Goal: Information Seeking & Learning: Understand process/instructions

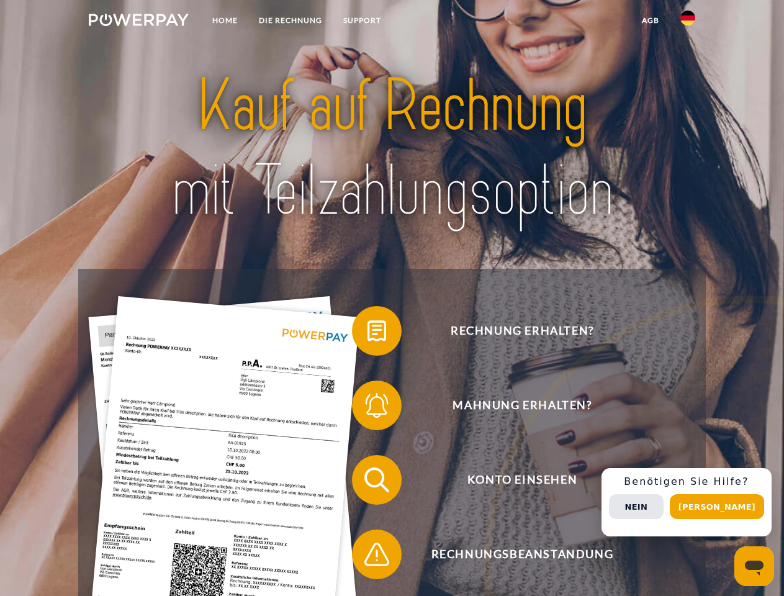
click at [138, 22] on img at bounding box center [139, 20] width 100 height 12
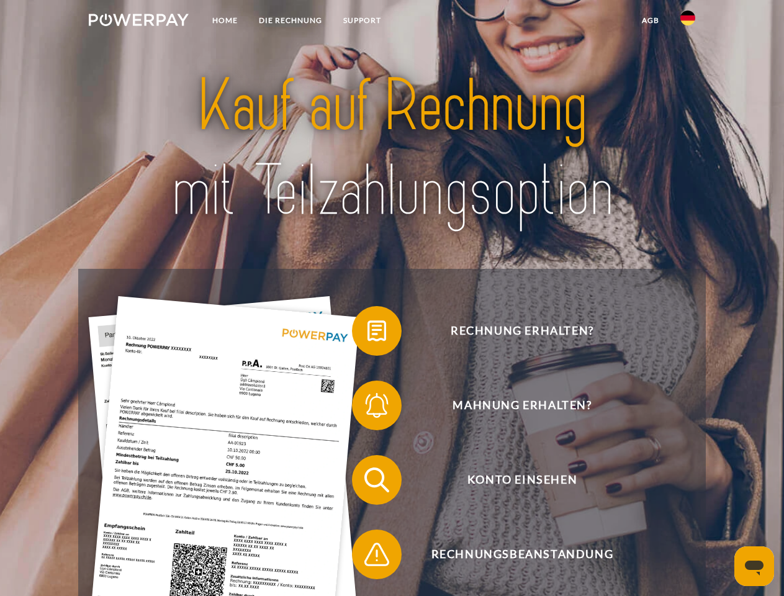
click at [688, 22] on img at bounding box center [688, 18] width 15 height 15
click at [650, 20] on link "agb" at bounding box center [651, 20] width 39 height 22
click at [368, 333] on span at bounding box center [358, 331] width 62 height 62
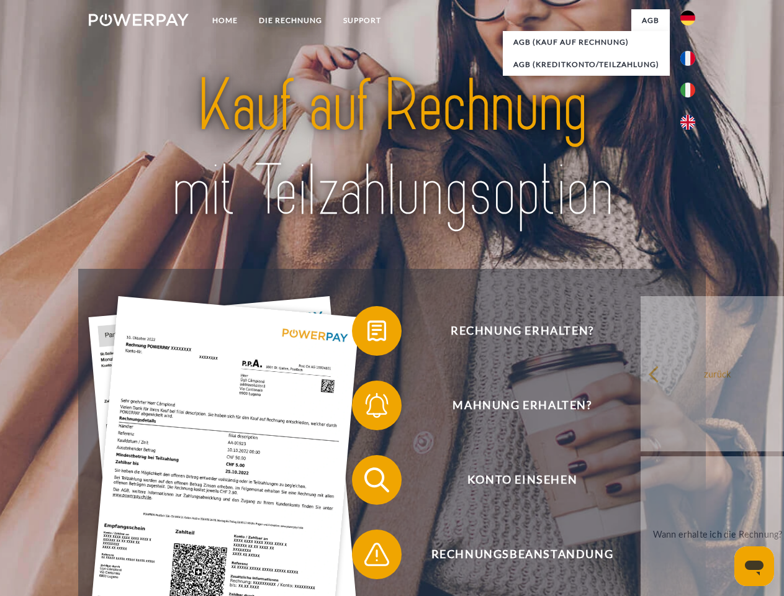
click at [368, 408] on span at bounding box center [358, 405] width 62 height 62
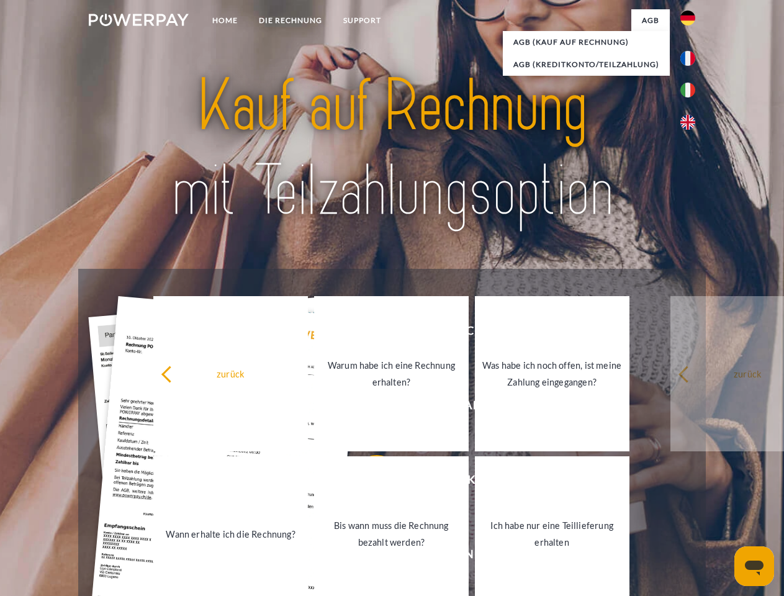
click at [368, 483] on link "Bis wann muss die Rechnung bezahlt werden?" at bounding box center [391, 533] width 155 height 155
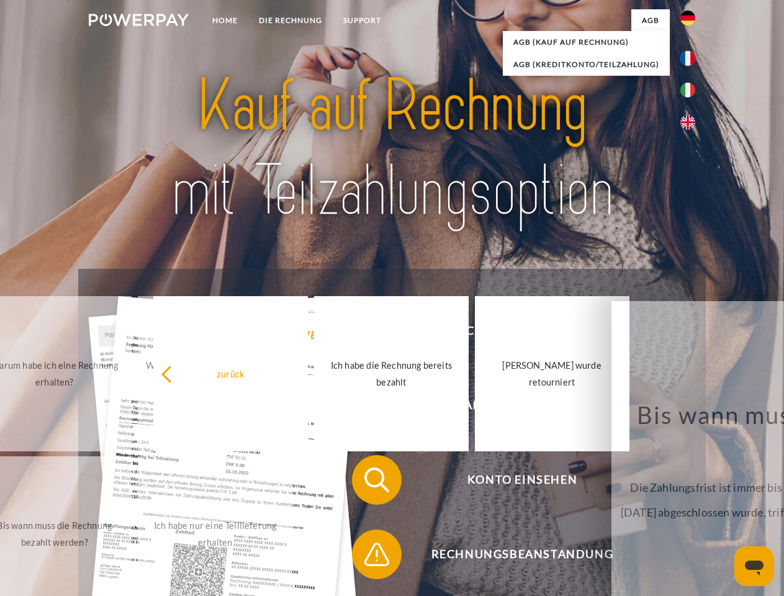
click at [368, 557] on span at bounding box center [358, 554] width 62 height 62
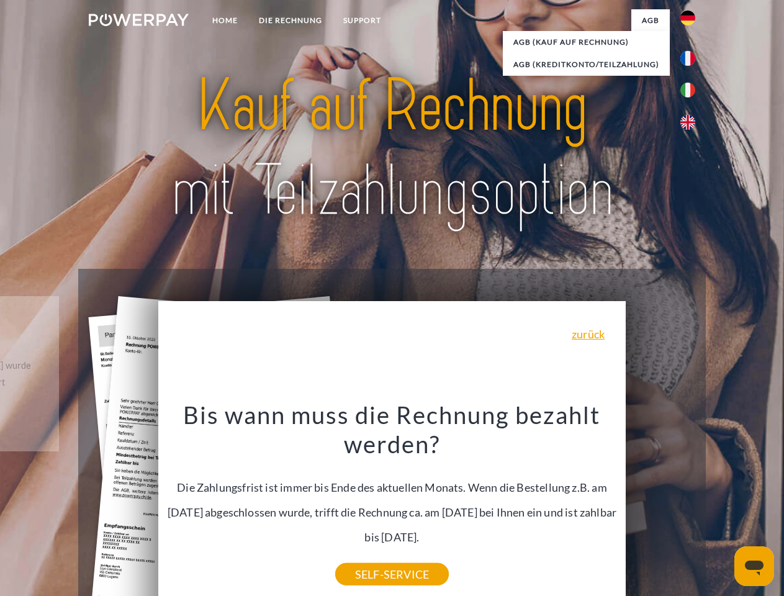
click at [691, 502] on div "Rechnung erhalten? Mahnung erhalten? Konto einsehen" at bounding box center [391, 517] width 627 height 497
click at [661, 505] on span "Konto einsehen" at bounding box center [522, 480] width 304 height 50
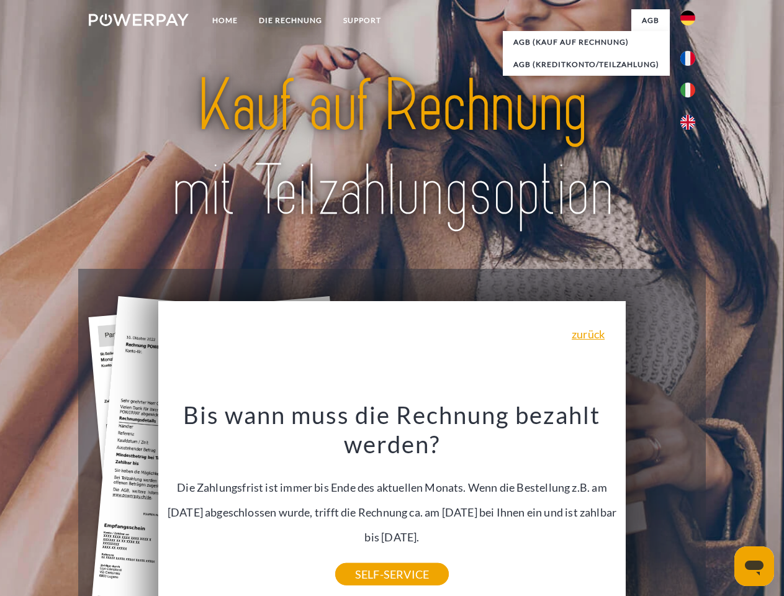
click at [722, 507] on header "Home DIE RECHNUNG SUPPORT" at bounding box center [392, 429] width 784 height 858
